Goal: Transaction & Acquisition: Obtain resource

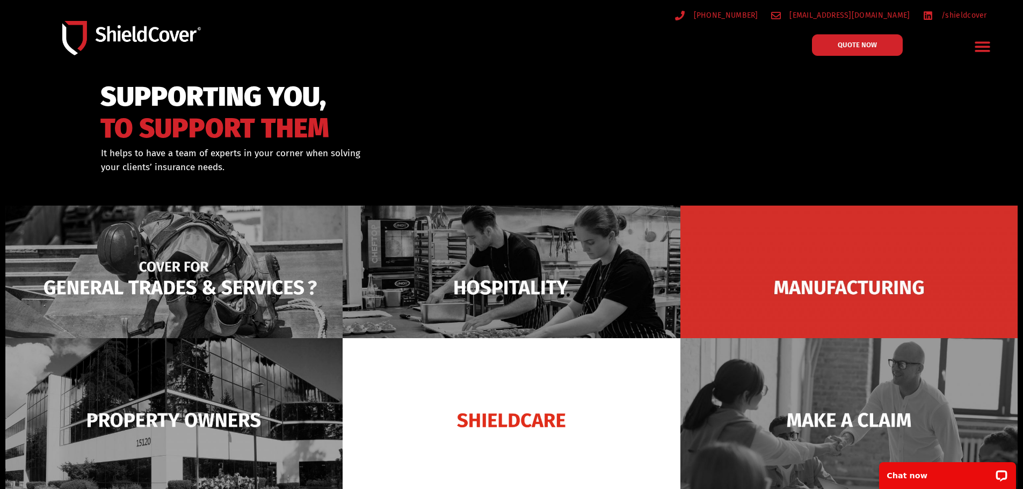
click at [165, 278] on img at bounding box center [173, 288] width 337 height 164
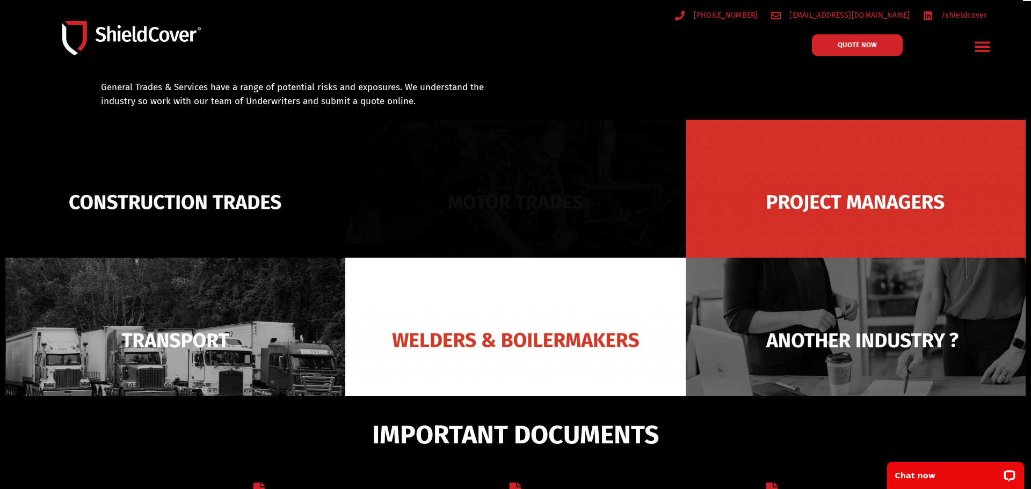
scroll to position [77, 0]
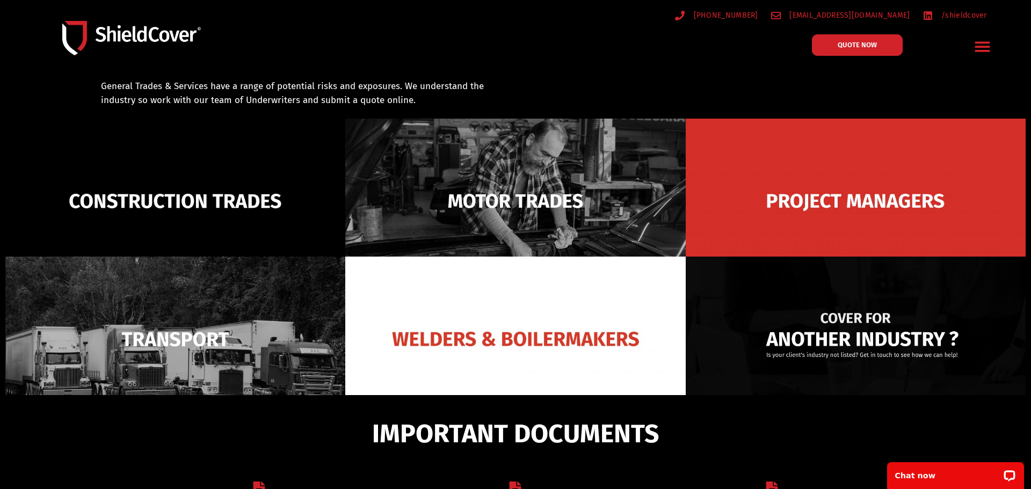
click at [864, 316] on img at bounding box center [856, 339] width 340 height 165
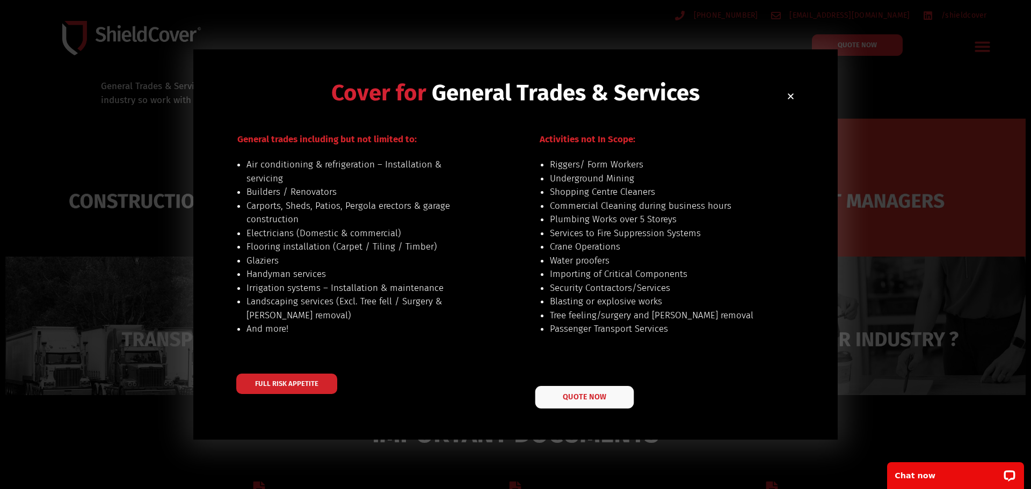
click at [570, 392] on link "QUOTE NOW" at bounding box center [584, 397] width 99 height 23
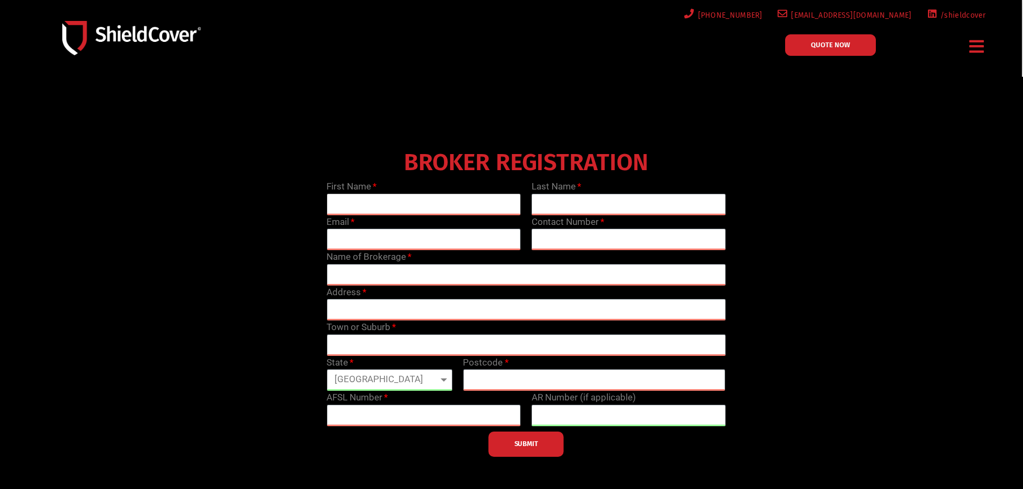
click at [382, 201] on input "text" at bounding box center [423, 204] width 194 height 21
type input "[PERSON_NAME]"
click at [573, 207] on input "text" at bounding box center [629, 204] width 194 height 21
type input "[PERSON_NAME]"
click at [983, 45] on icon "Menu Toggle" at bounding box center [976, 46] width 14 height 17
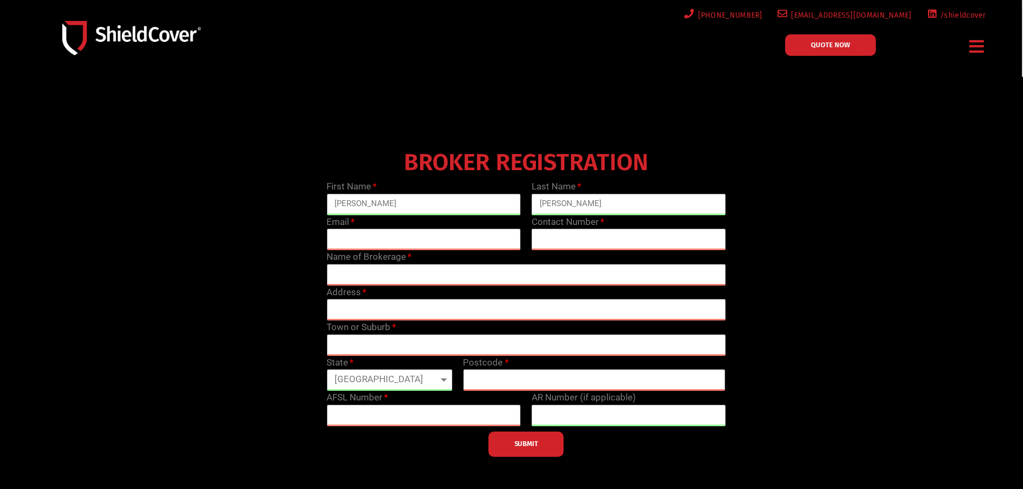
click at [981, 47] on icon "Menu Toggle" at bounding box center [976, 46] width 14 height 17
click at [974, 45] on icon "Menu Toggle" at bounding box center [976, 46] width 14 height 17
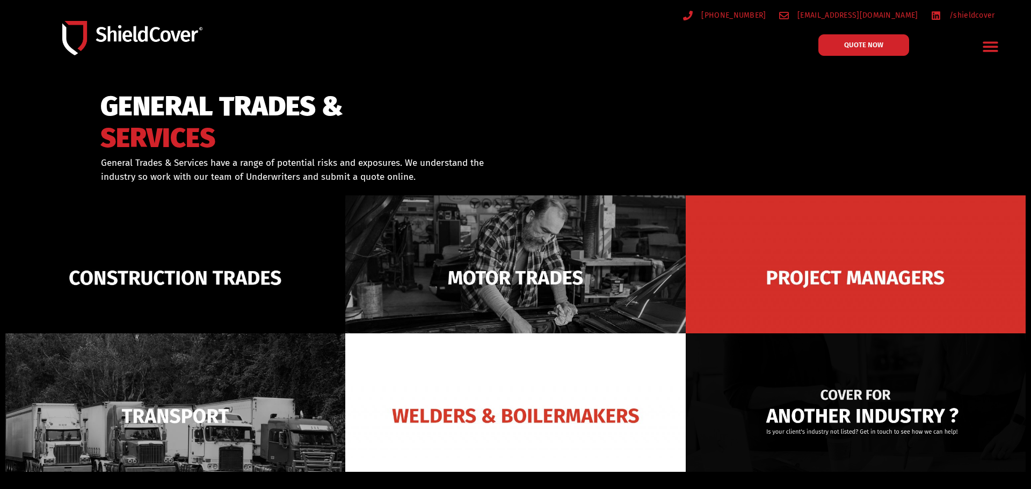
click at [867, 421] on img at bounding box center [856, 415] width 340 height 165
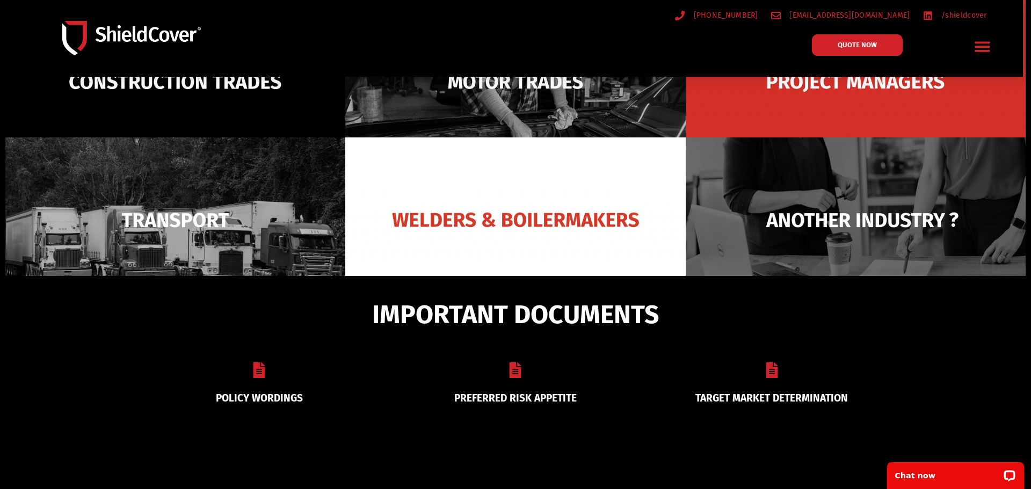
scroll to position [197, 0]
click at [853, 45] on span "QUOTE NOW" at bounding box center [857, 45] width 43 height 8
